Goal: Task Accomplishment & Management: Use online tool/utility

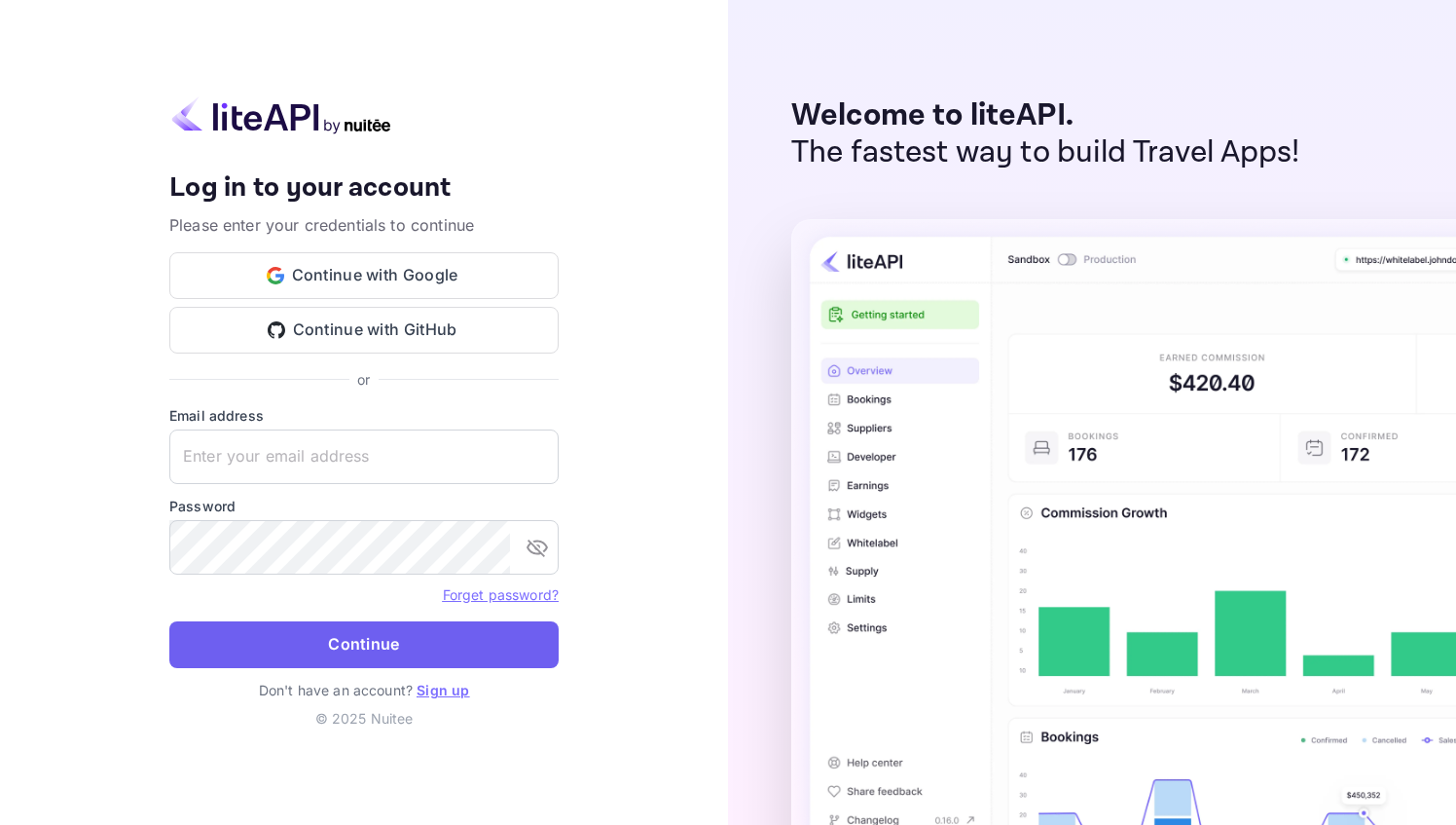
type input "[PERSON_NAME][EMAIL_ADDRESS]"
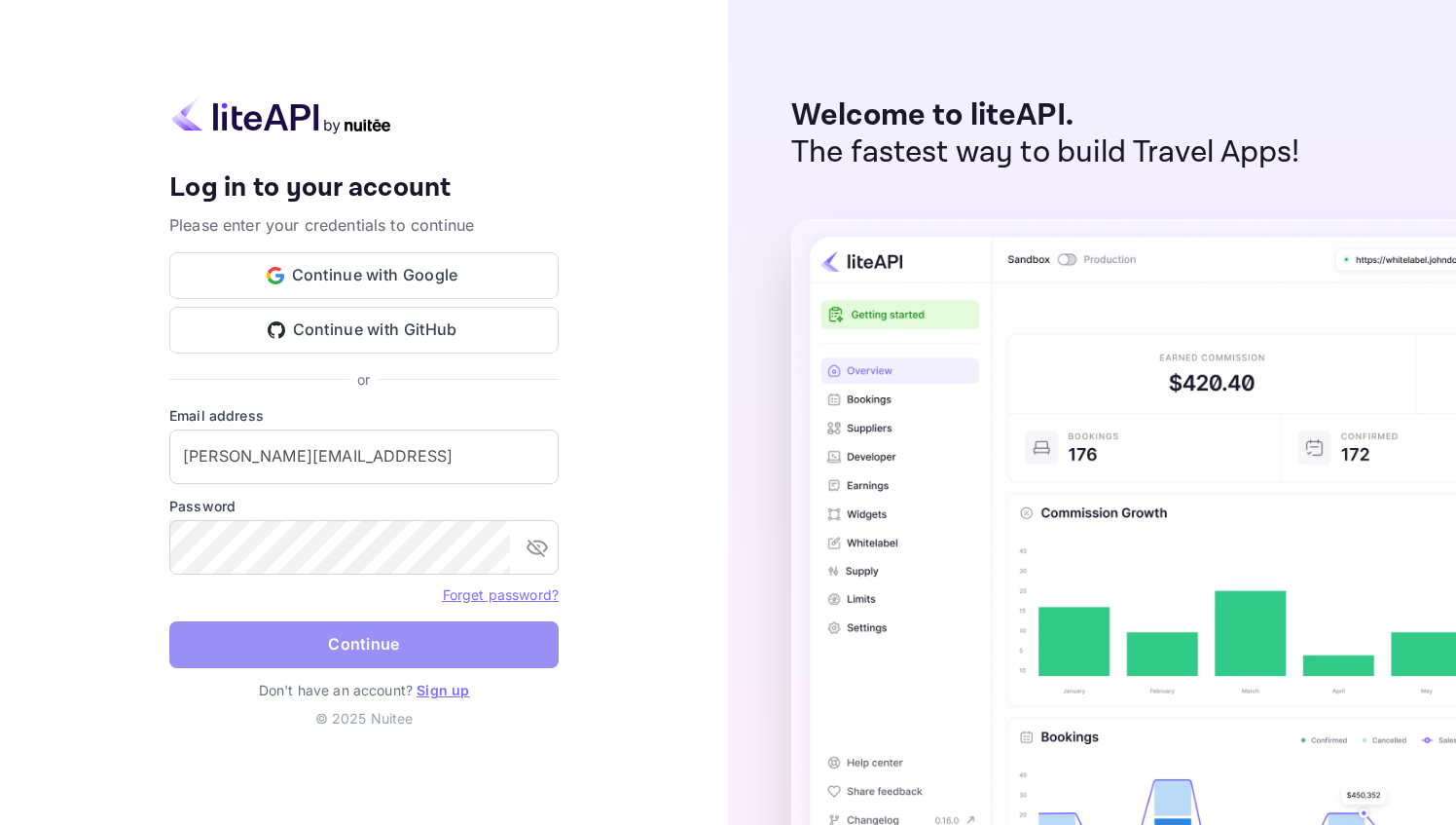
click at [305, 650] on button "Continue" at bounding box center [364, 644] width 390 height 47
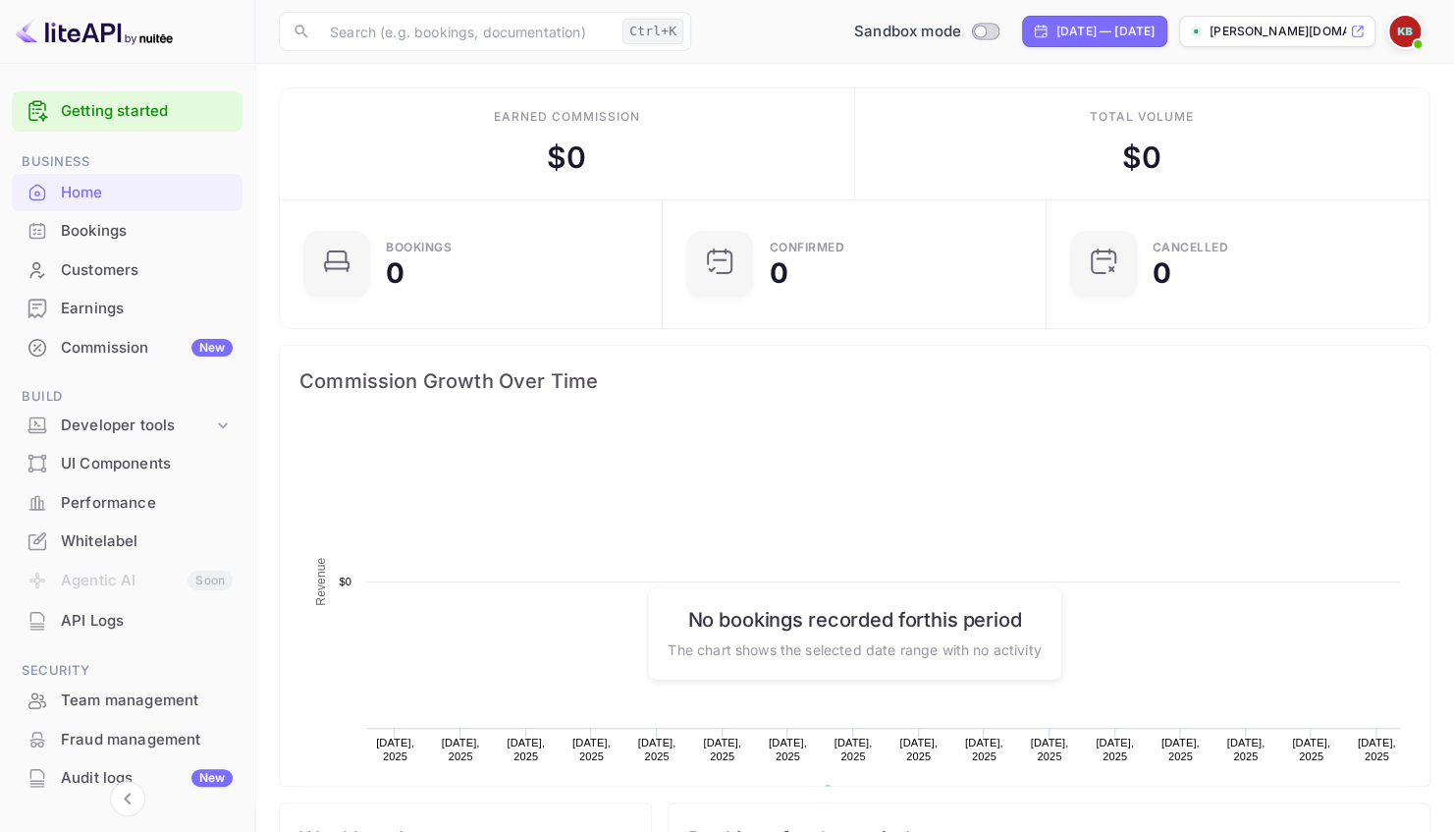
scroll to position [303, 357]
click at [1294, 34] on p "[PERSON_NAME][DOMAIN_NAME]..." at bounding box center [1278, 32] width 136 height 18
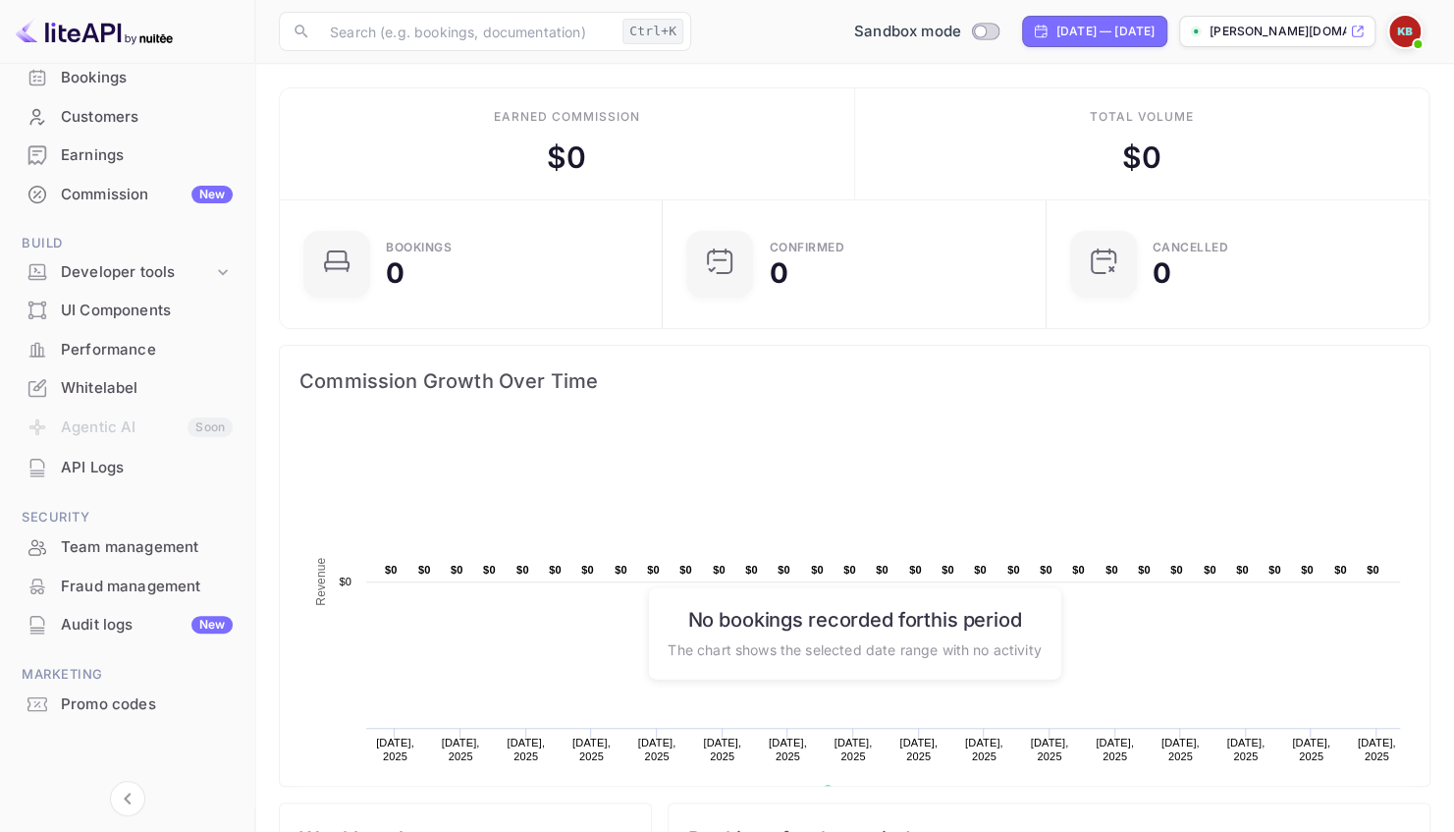
scroll to position [0, 0]
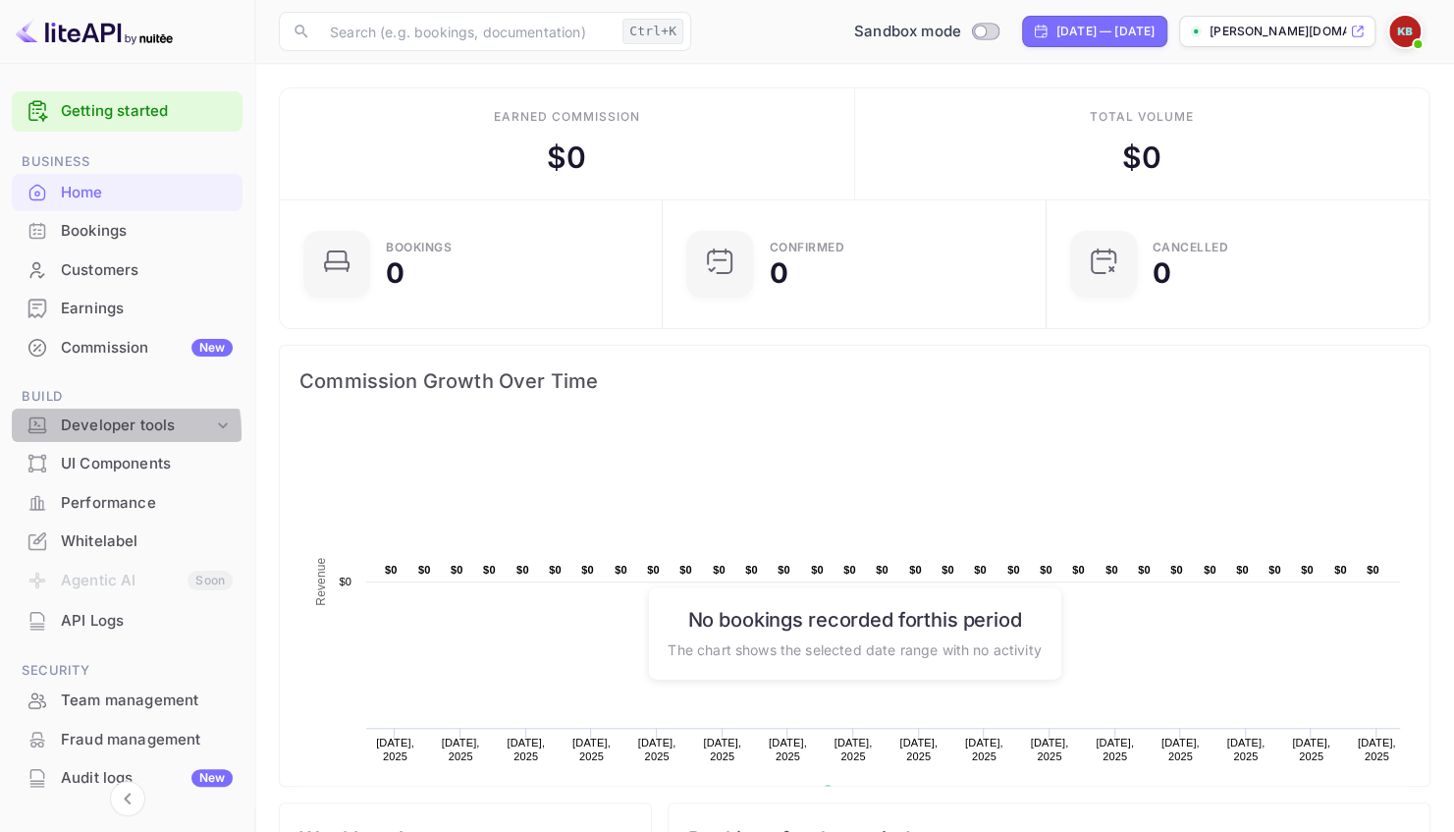
click at [99, 432] on div "Developer tools" at bounding box center [137, 425] width 152 height 23
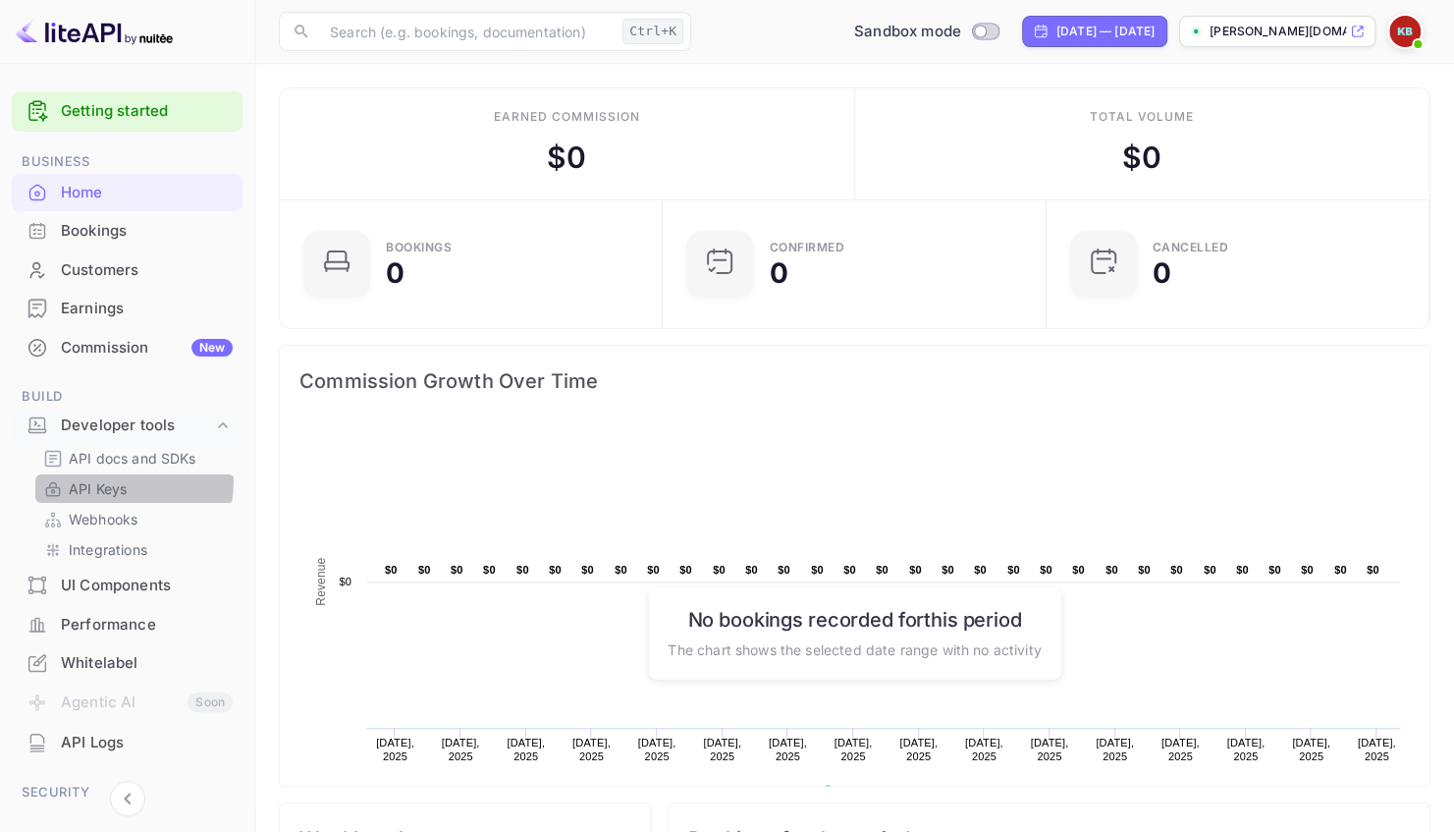
click at [106, 480] on p "API Keys" at bounding box center [98, 488] width 58 height 21
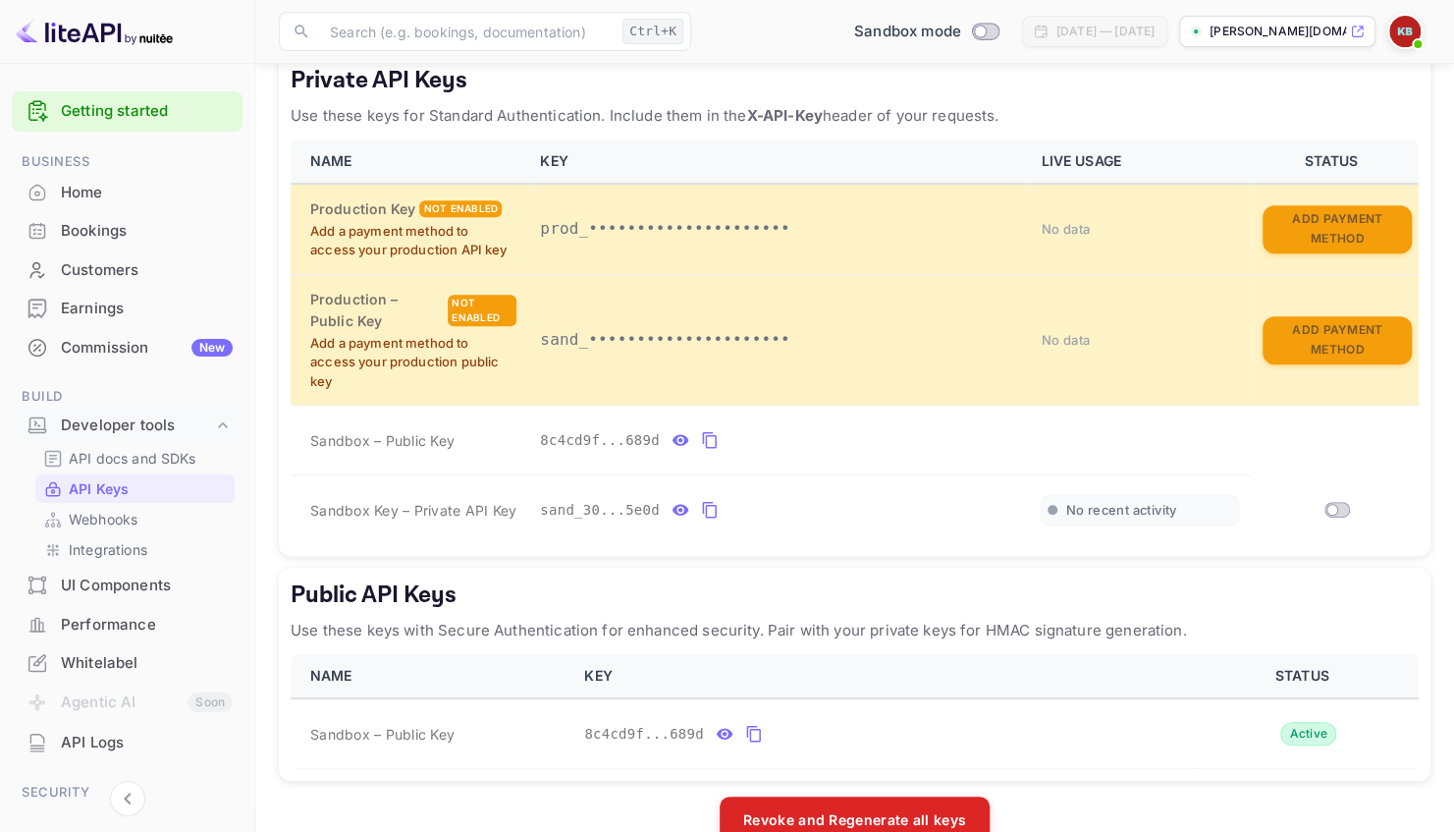
scroll to position [354, 0]
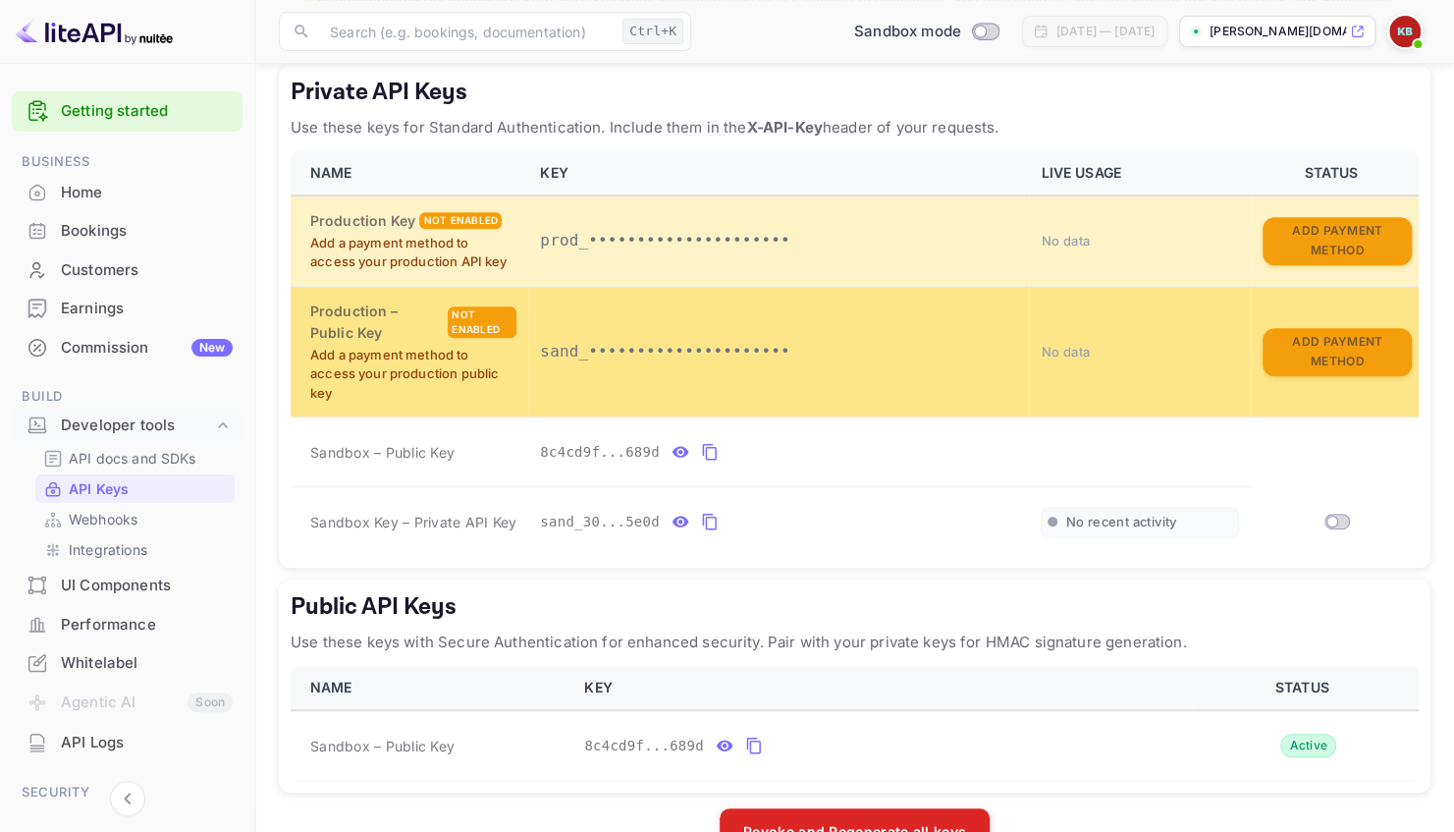
click at [719, 351] on p "sand_•••••••••••••••••••••" at bounding box center [778, 352] width 477 height 24
click at [601, 346] on p "sand_•••••••••••••••••••••" at bounding box center [778, 352] width 477 height 24
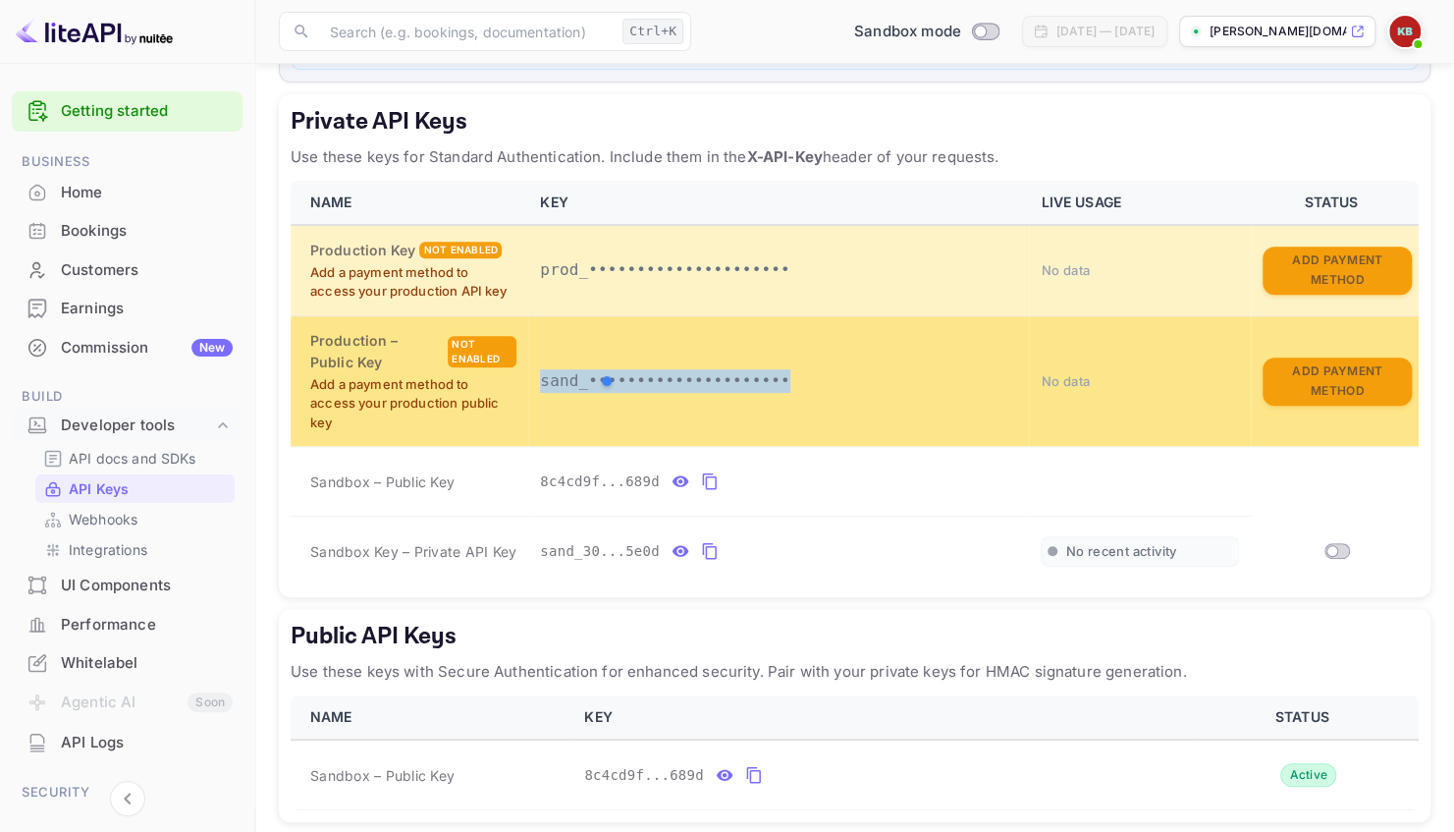
scroll to position [314, 0]
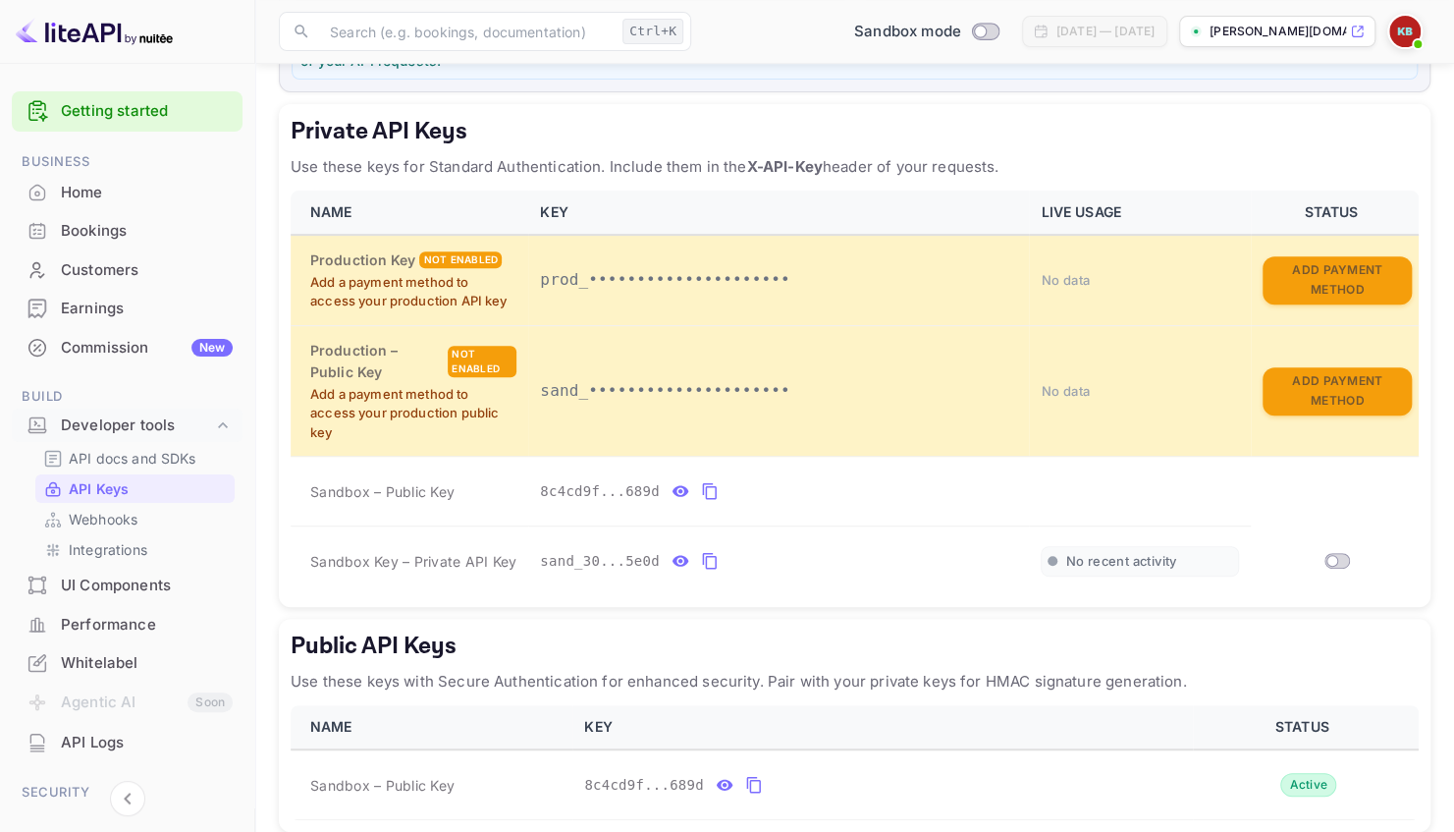
click at [477, 678] on p "Use these keys with Secure Authentication for enhanced security. Pair with your…" at bounding box center [855, 682] width 1128 height 24
click at [672, 486] on icon "private api keys table" at bounding box center [681, 491] width 18 height 24
click at [889, 479] on icon "private api keys table" at bounding box center [898, 491] width 18 height 24
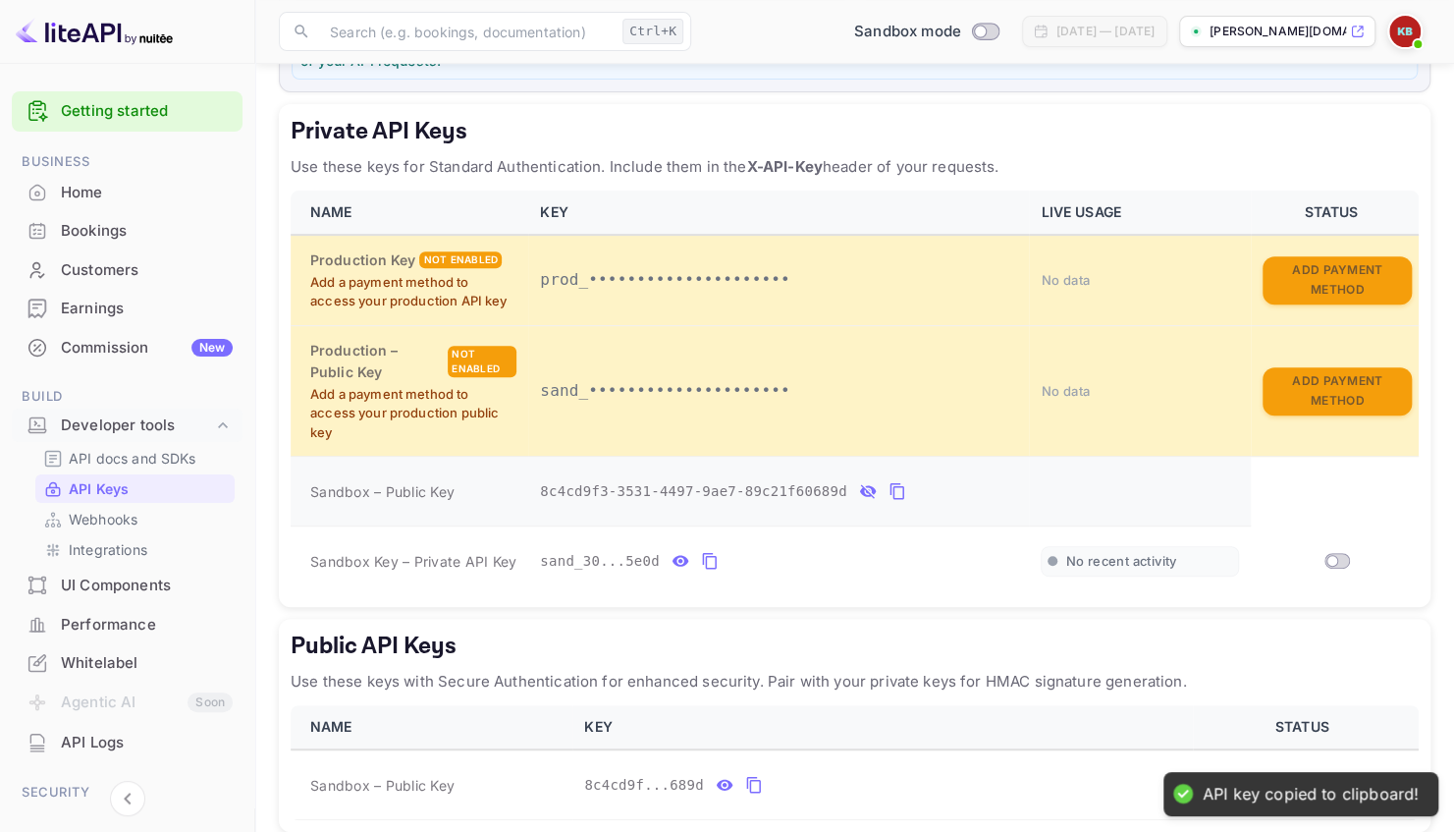
click at [356, 494] on span "Sandbox – Public Key" at bounding box center [382, 491] width 144 height 21
copy span "Sandbox – Public Key"
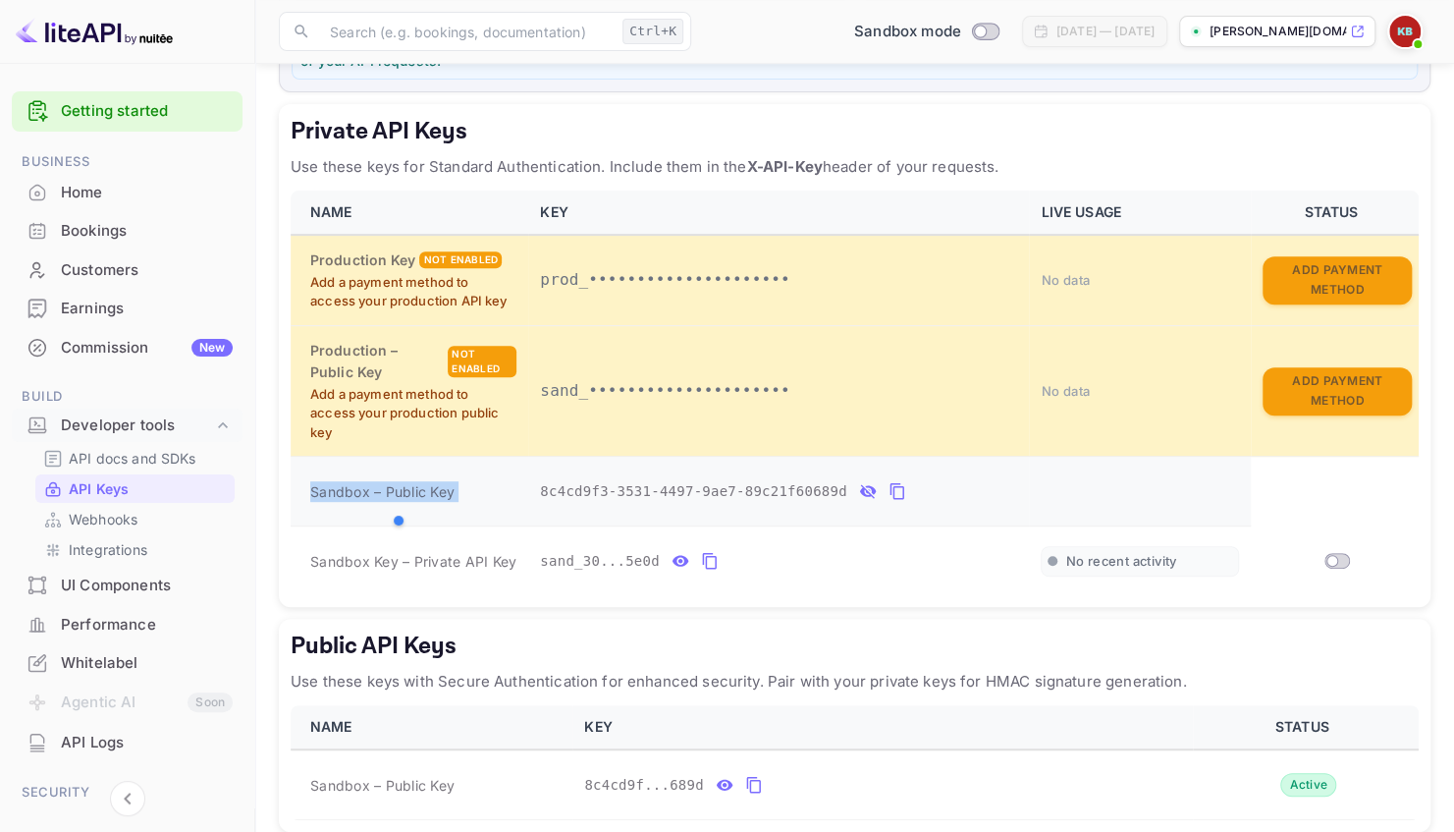
copy span "Sandbox – Public Key"
click at [363, 567] on div "Sandbox Key – Private API Key" at bounding box center [413, 561] width 206 height 21
click at [344, 554] on span "Sandbox Key – Private API Key" at bounding box center [413, 561] width 206 height 17
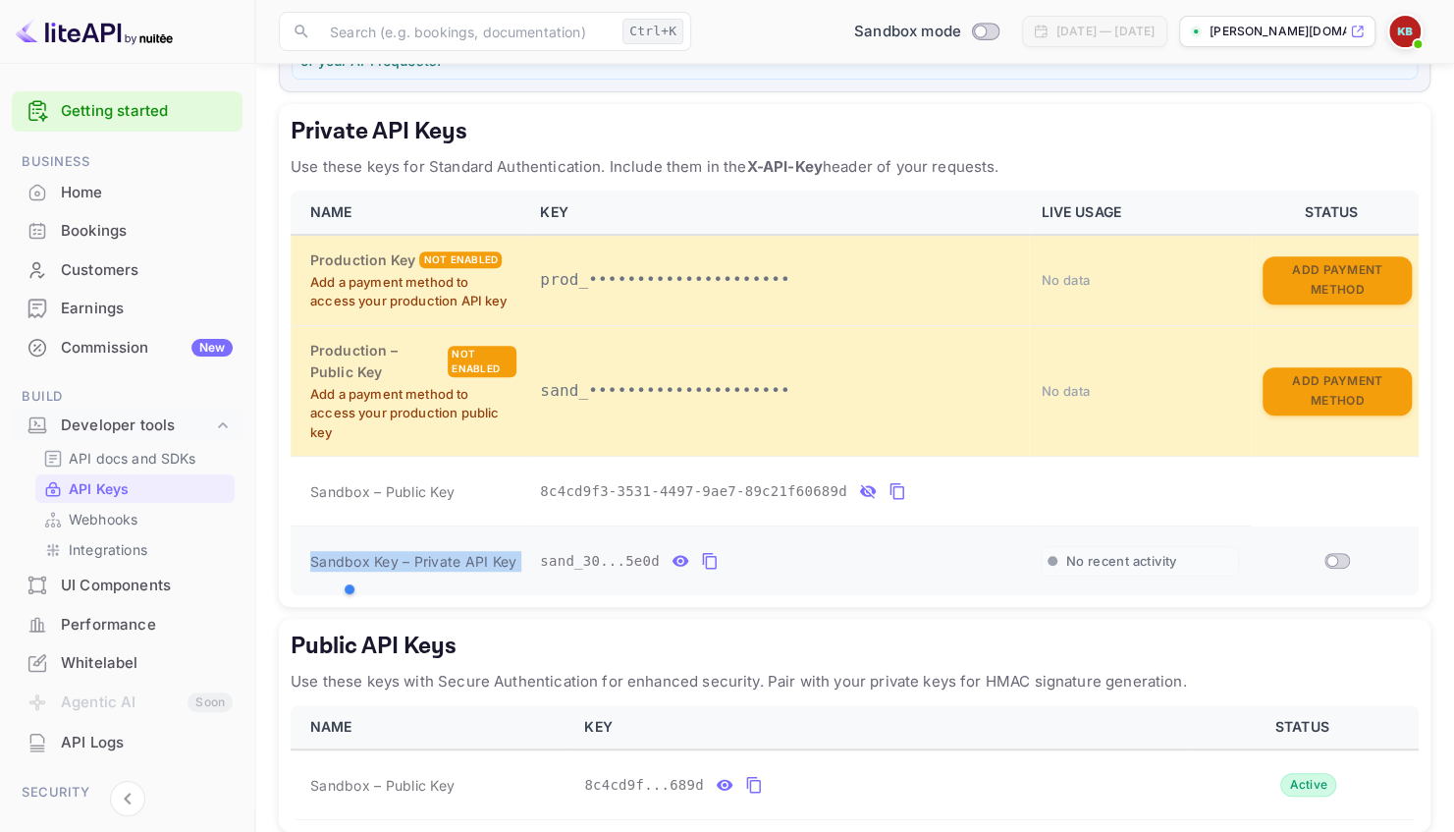
copy span "Sandbox Key – Private API Key"
click at [375, 558] on span "Sandbox Key – Private API Key" at bounding box center [413, 561] width 206 height 17
click at [889, 481] on icon "private api keys table" at bounding box center [898, 491] width 18 height 24
click at [382, 654] on h5 "Public API Keys" at bounding box center [855, 645] width 1128 height 31
click at [889, 481] on icon "private api keys table" at bounding box center [898, 491] width 18 height 24
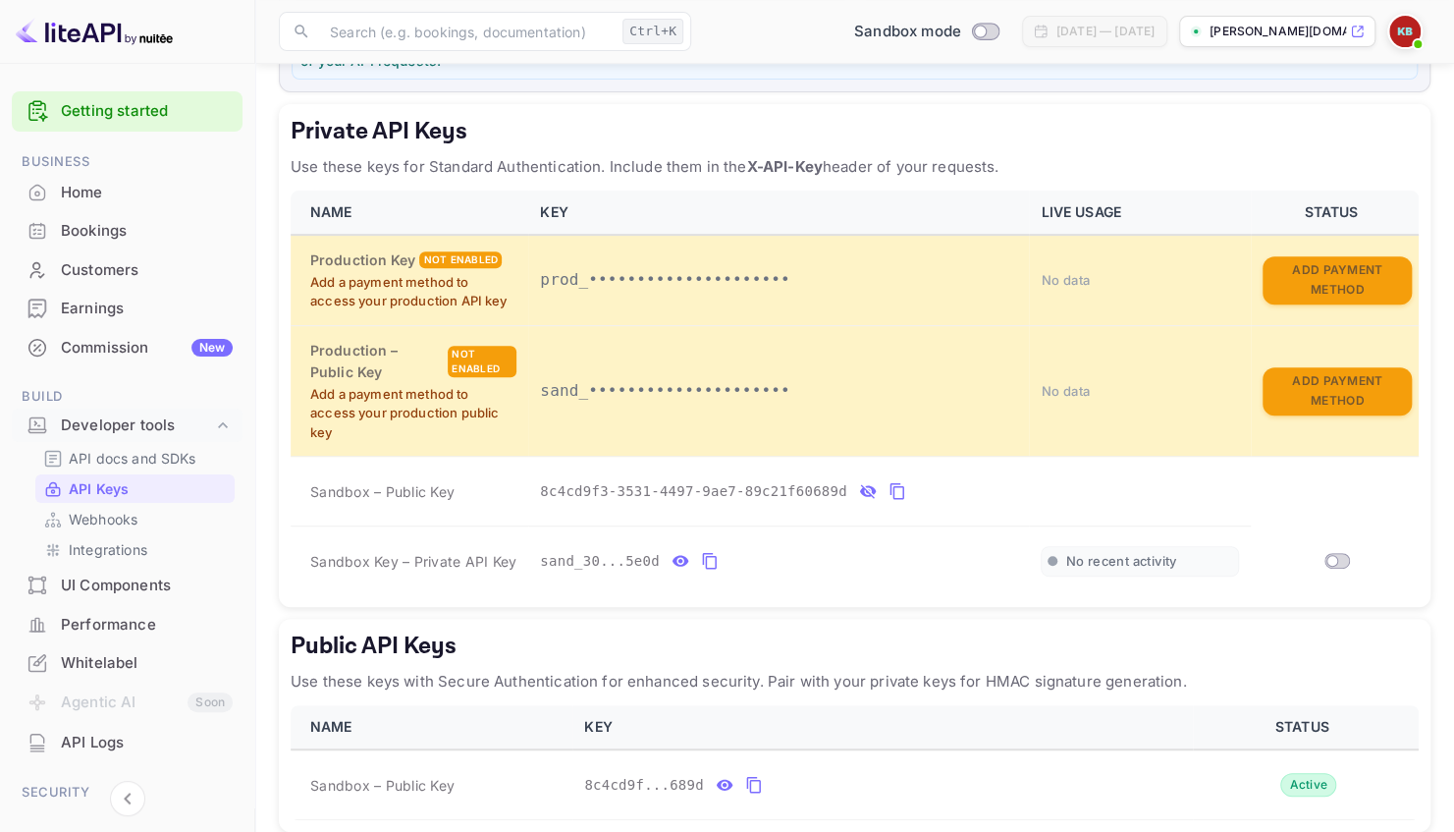
click at [405, 606] on div "LiteAPI supports two authentication methods depending on your security requirem…" at bounding box center [855, 380] width 1152 height 1032
click at [672, 556] on icon "private api keys table" at bounding box center [681, 561] width 18 height 24
click at [933, 553] on icon "private api keys table" at bounding box center [940, 561] width 14 height 17
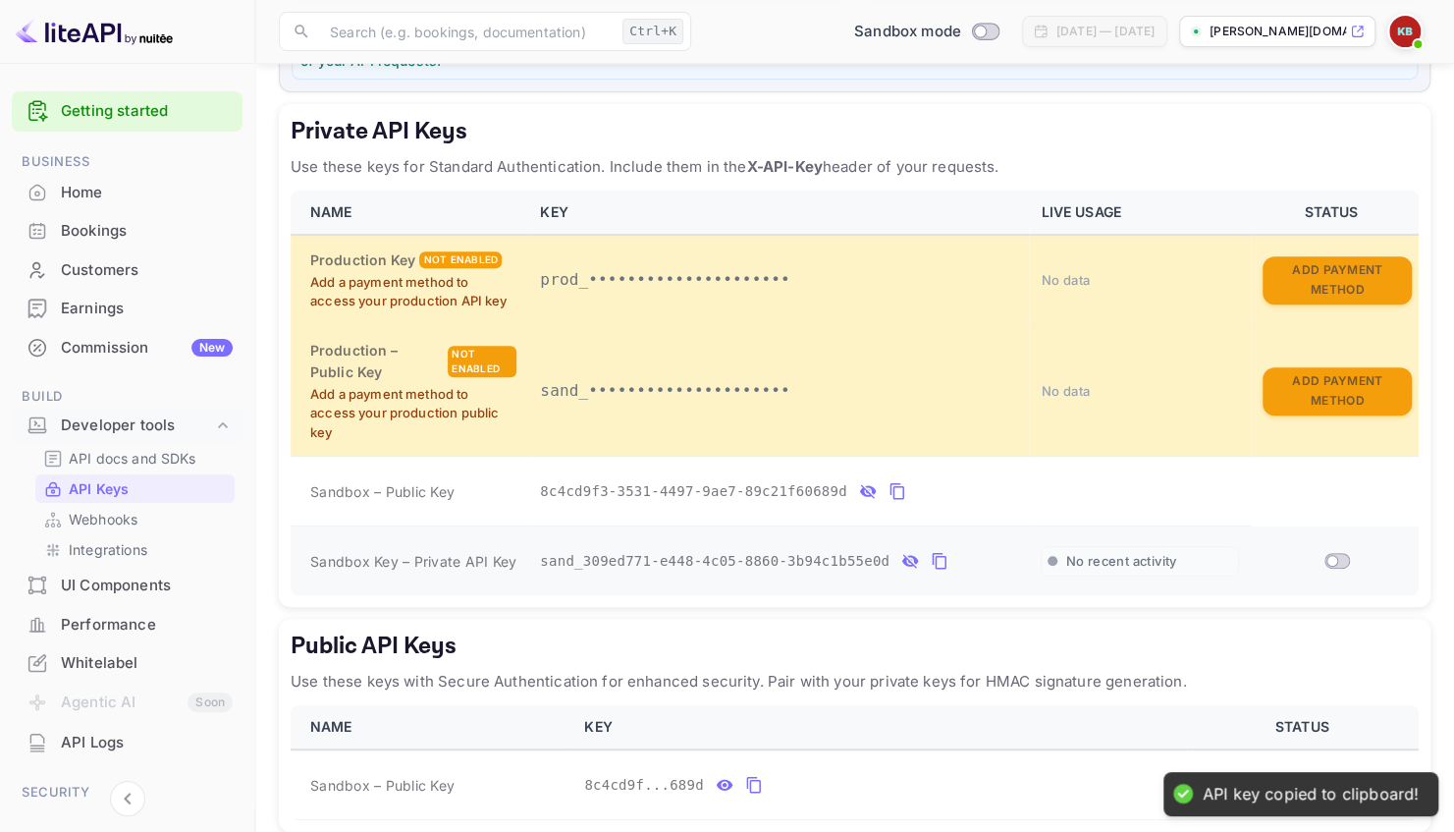
click at [933, 553] on icon "private api keys table" at bounding box center [940, 561] width 14 height 17
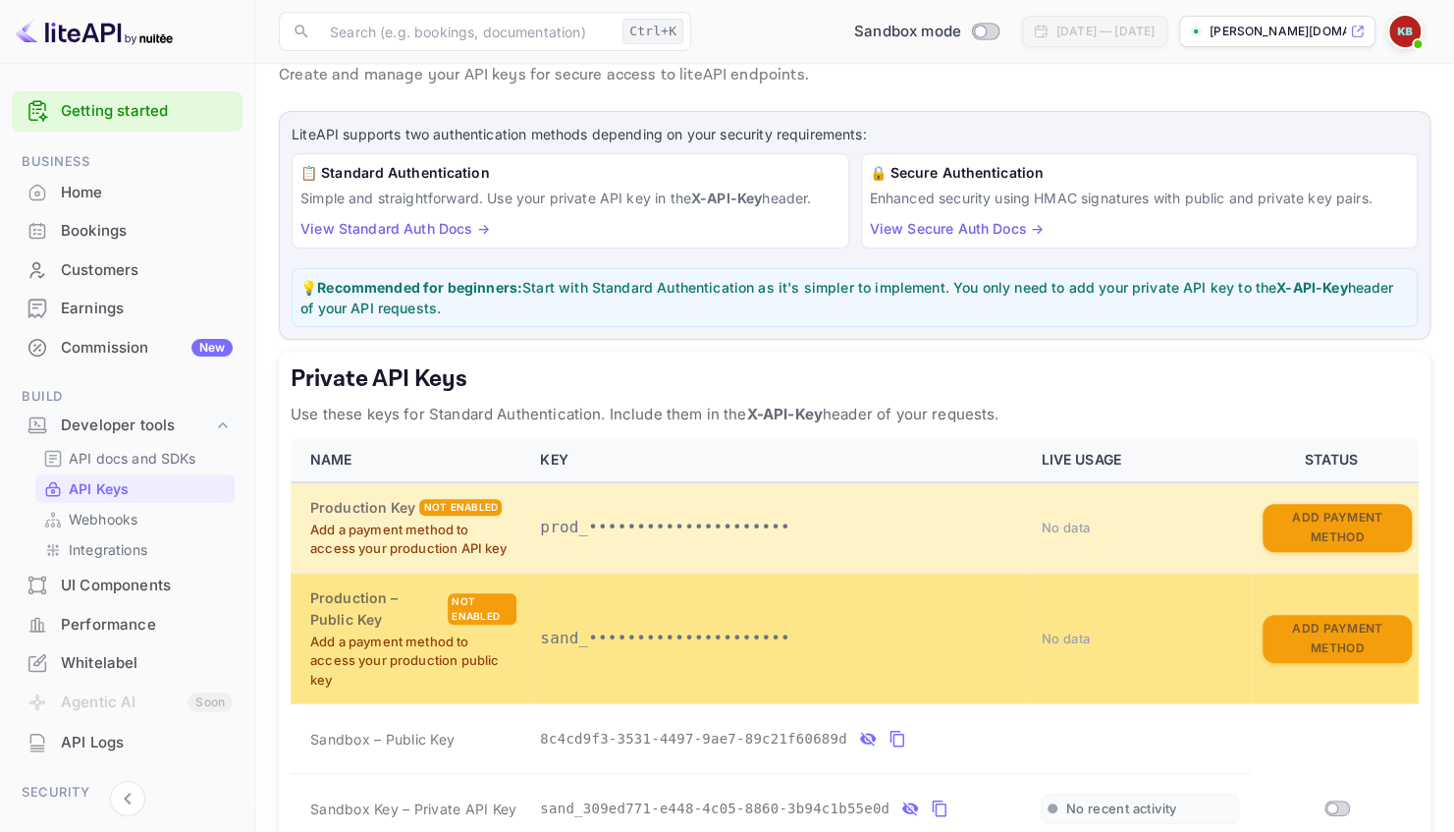
scroll to position [0, 0]
